Goal: Transaction & Acquisition: Download file/media

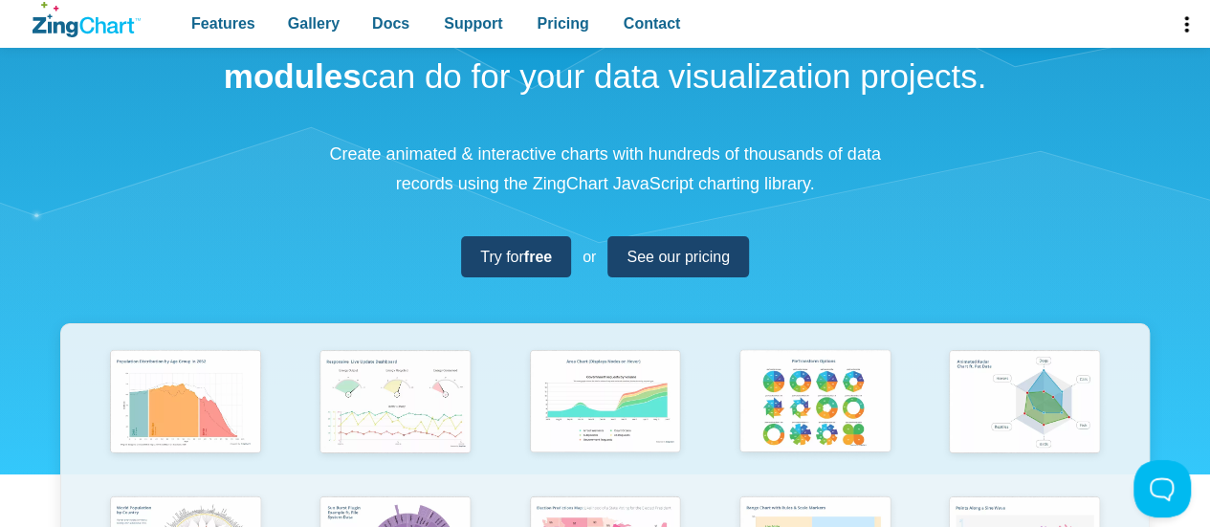
scroll to position [115, 0]
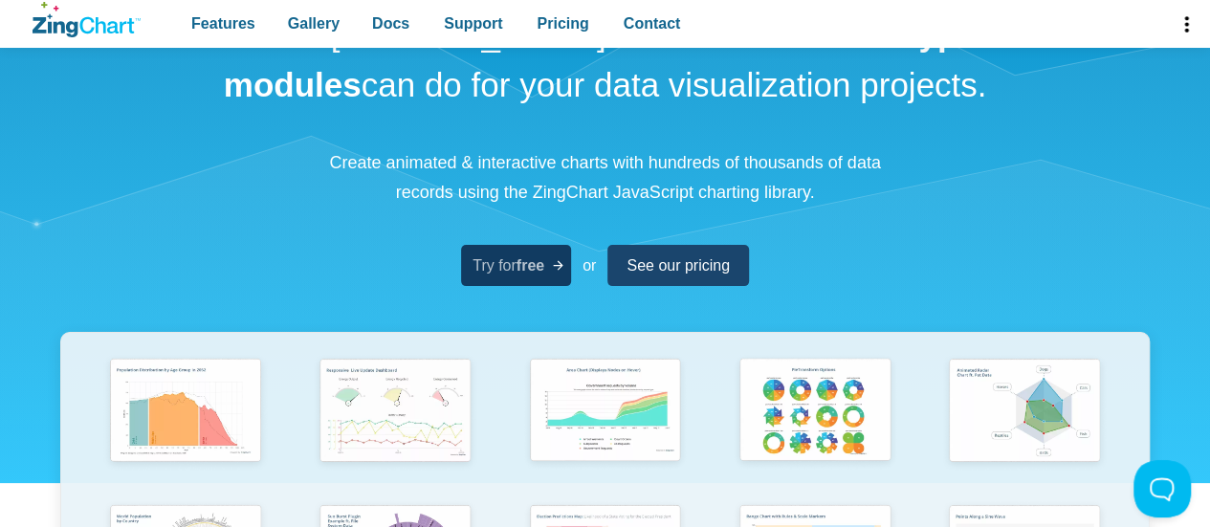
click at [503, 275] on span "Try for free" at bounding box center [509, 266] width 72 height 26
